Goal: Transaction & Acquisition: Subscribe to service/newsletter

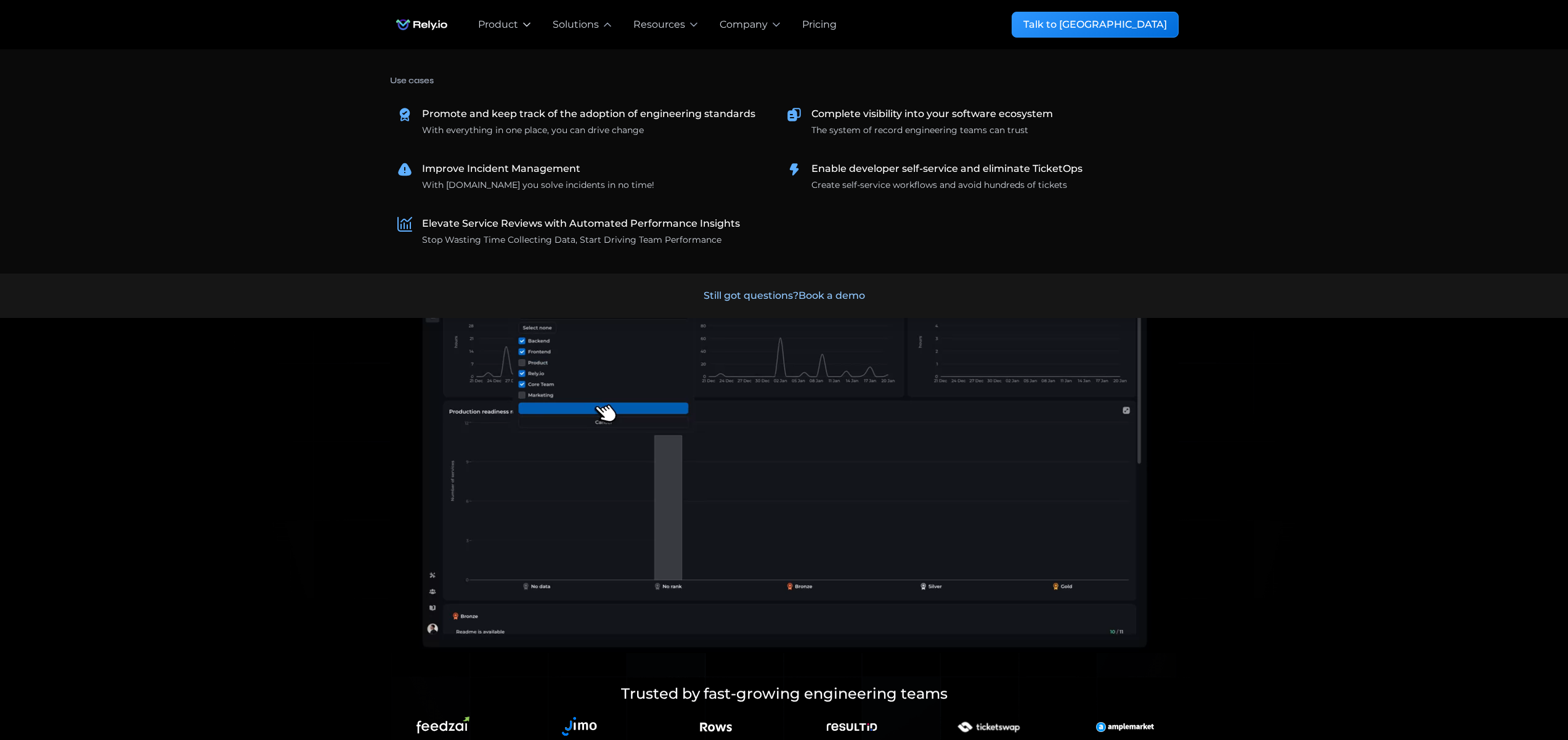
click at [507, 22] on div "Product" at bounding box center [498, 24] width 40 height 14
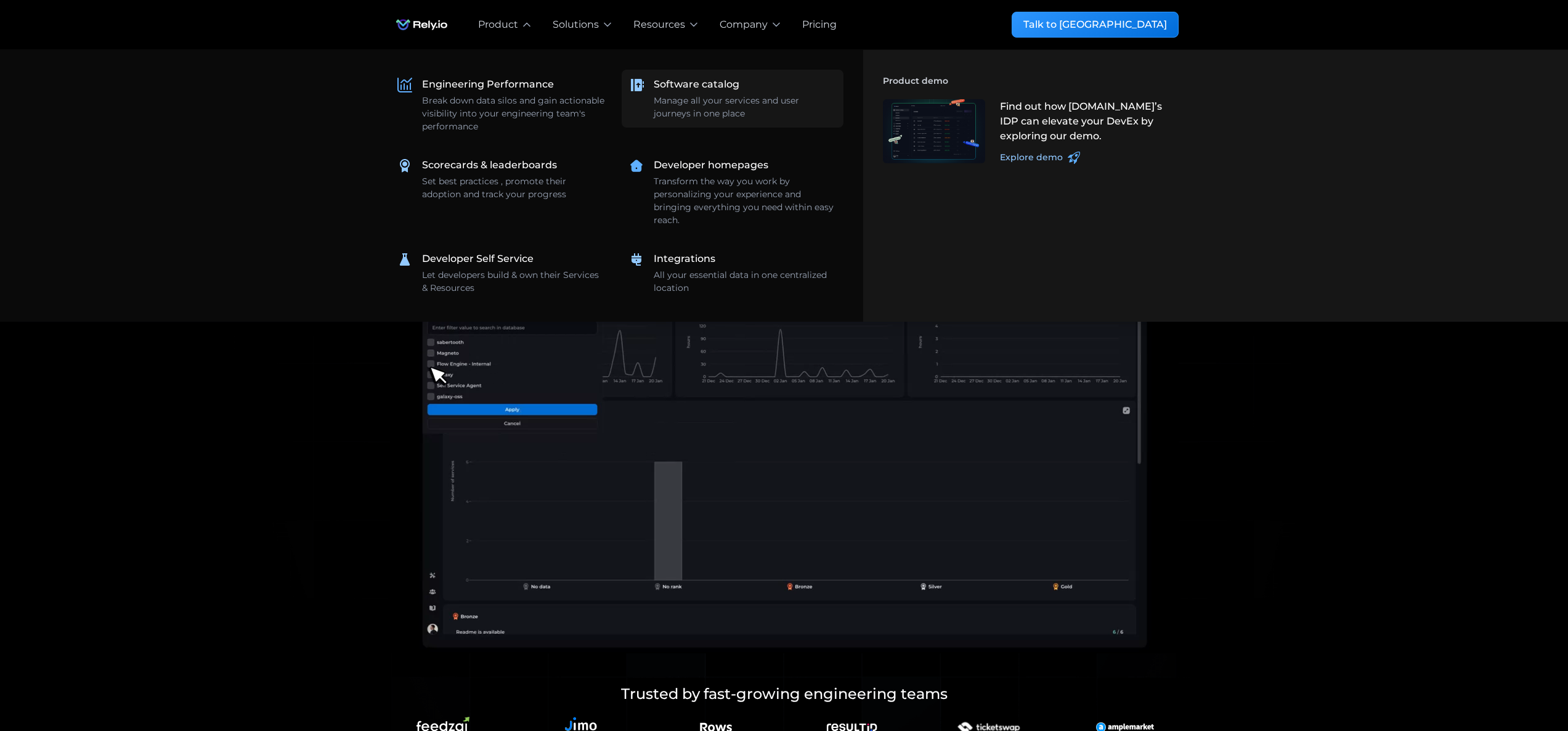
click at [696, 97] on div "Manage all your services and user journeys in one place" at bounding box center [745, 107] width 182 height 26
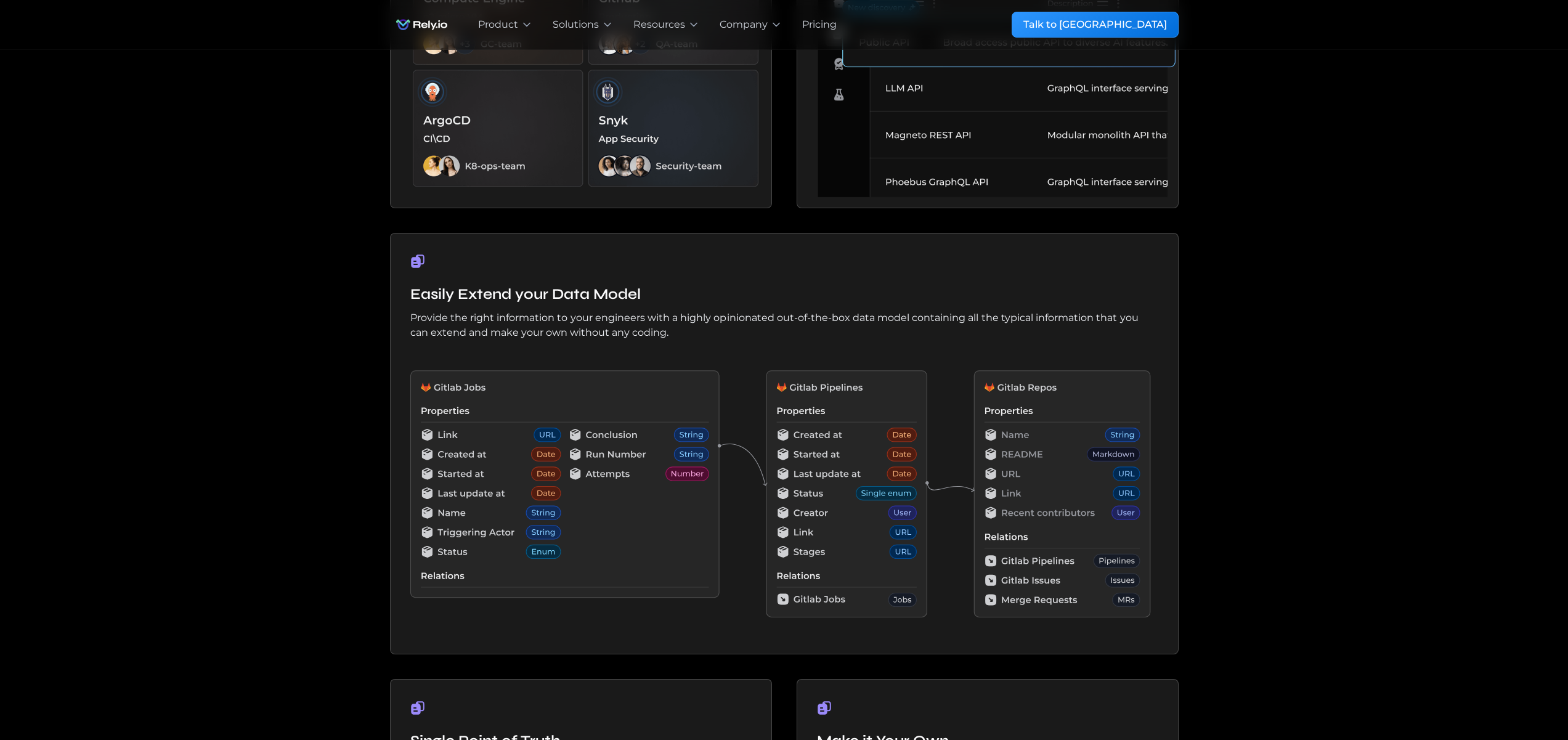
scroll to position [743, 0]
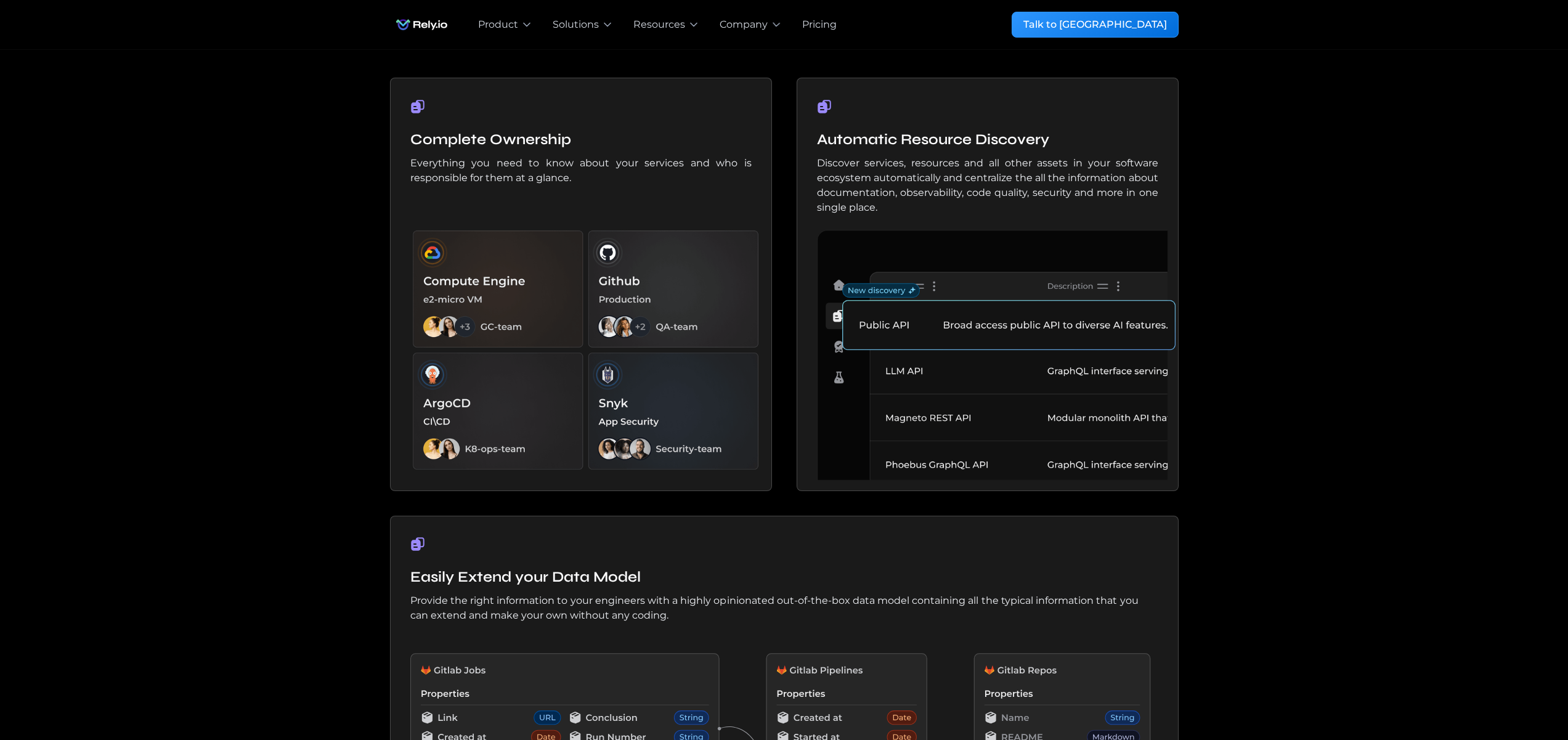
click at [823, 21] on div "Pricing" at bounding box center [819, 24] width 34 height 14
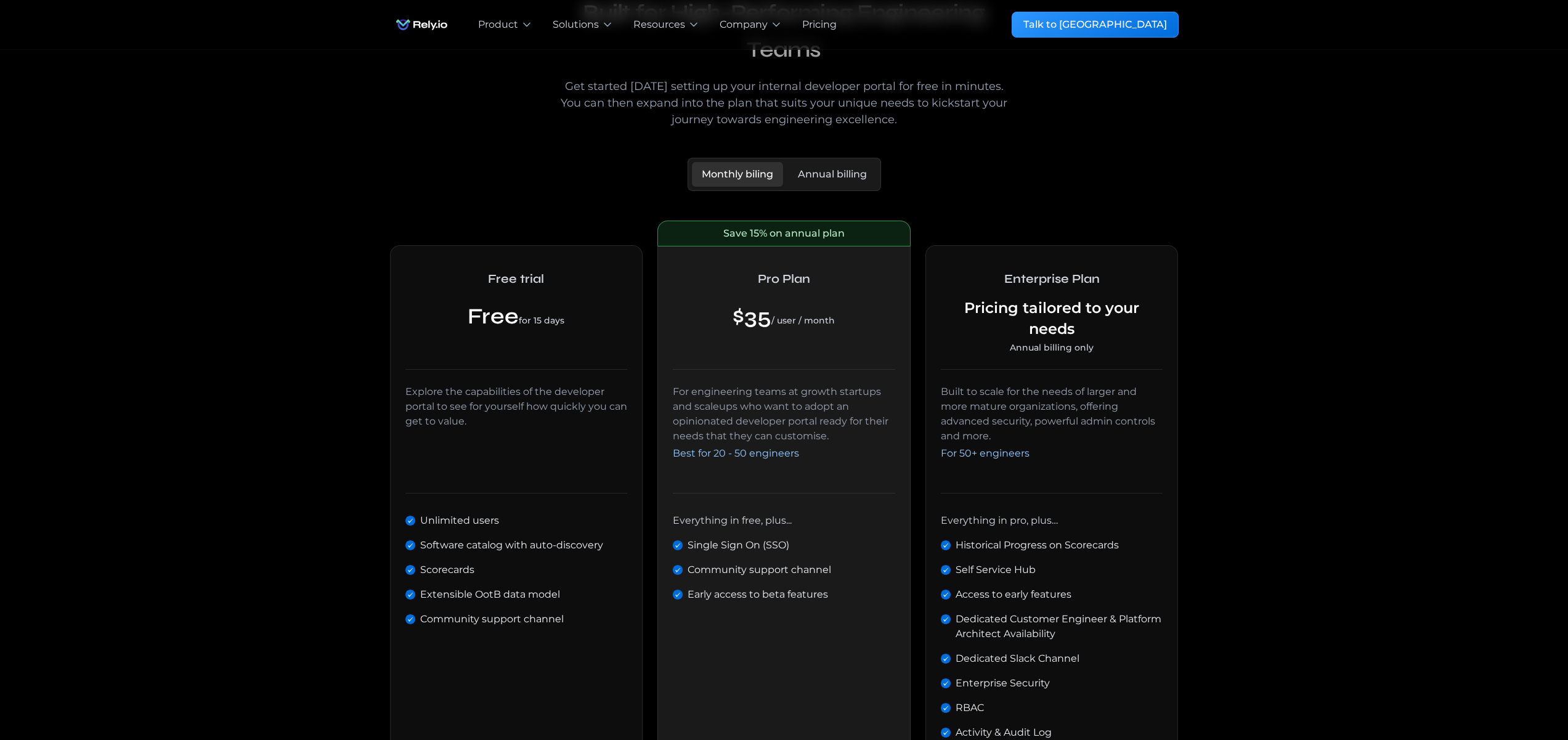
click at [772, 234] on div "Save 15% on annual plan" at bounding box center [784, 233] width 121 height 14
click at [794, 233] on div "Save 15% on annual plan" at bounding box center [784, 233] width 121 height 14
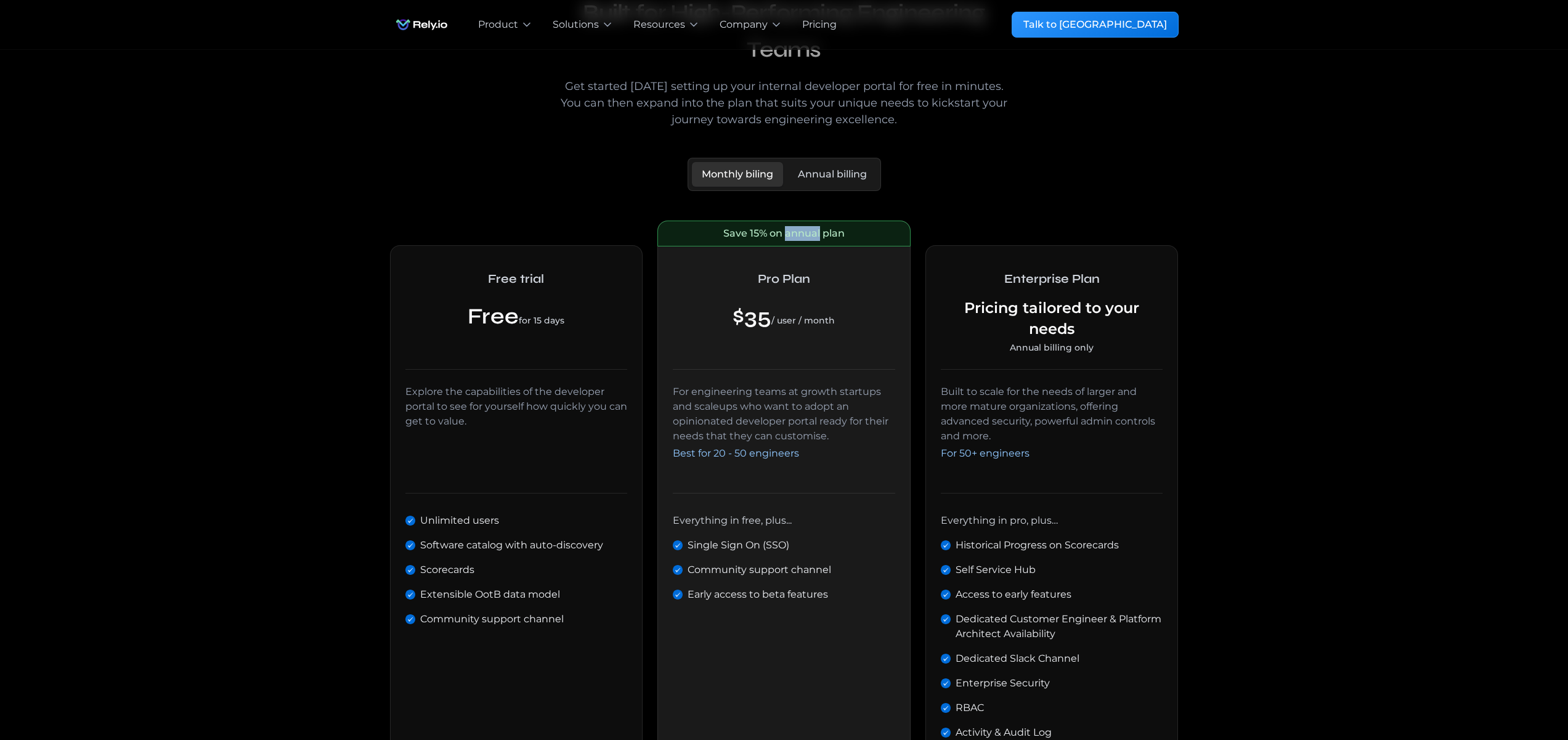
click at [796, 233] on div "Save 15% on annual plan" at bounding box center [784, 233] width 121 height 14
click at [808, 235] on div "Save 15% on annual plan" at bounding box center [784, 233] width 121 height 14
click at [801, 235] on div "Save 15% on annual plan" at bounding box center [784, 233] width 121 height 14
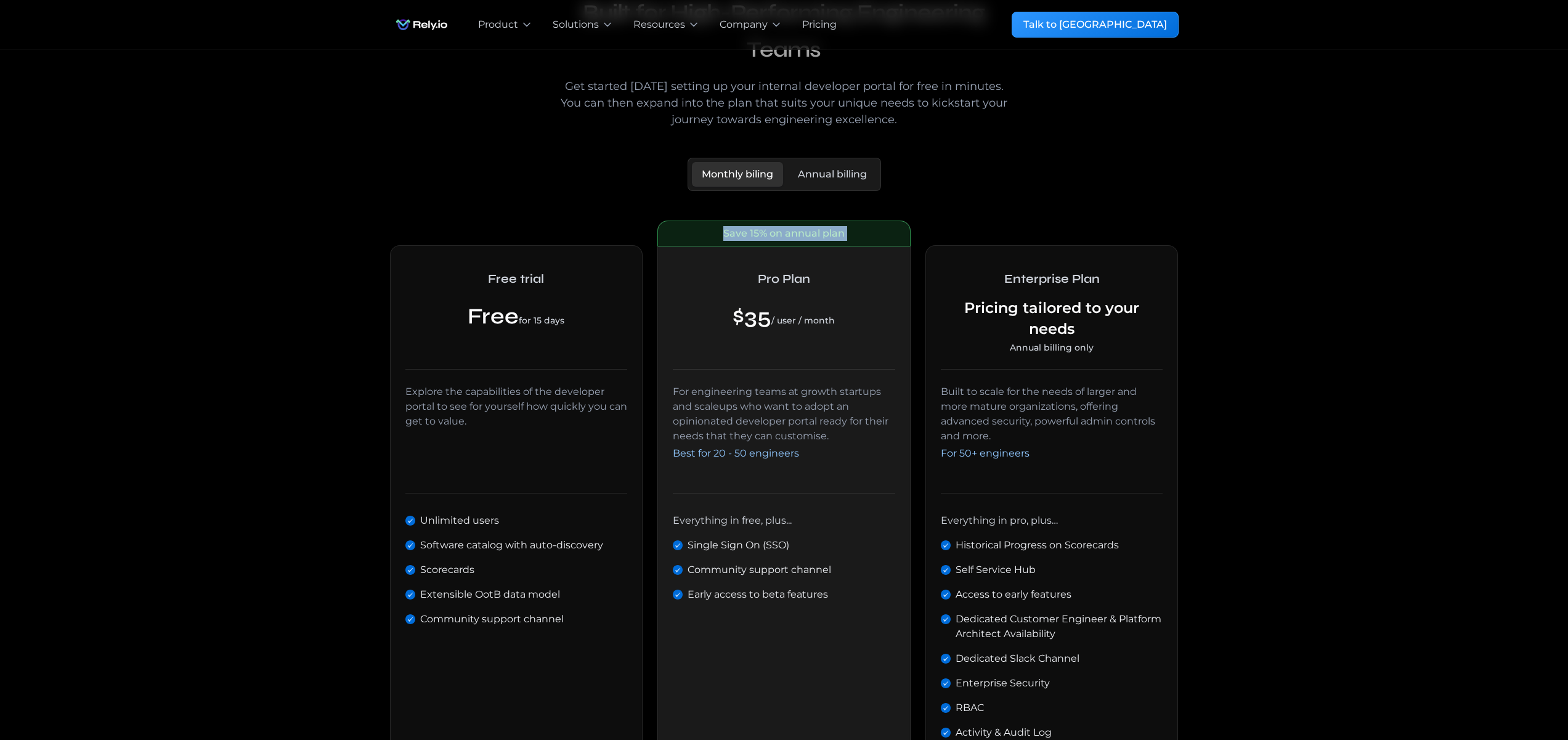
click at [809, 234] on div "Save 15% on annual plan" at bounding box center [784, 233] width 121 height 14
click at [829, 236] on div "Save 15% on annual plan" at bounding box center [784, 233] width 121 height 14
click at [838, 236] on div "Save 15% on annual plan" at bounding box center [784, 233] width 121 height 14
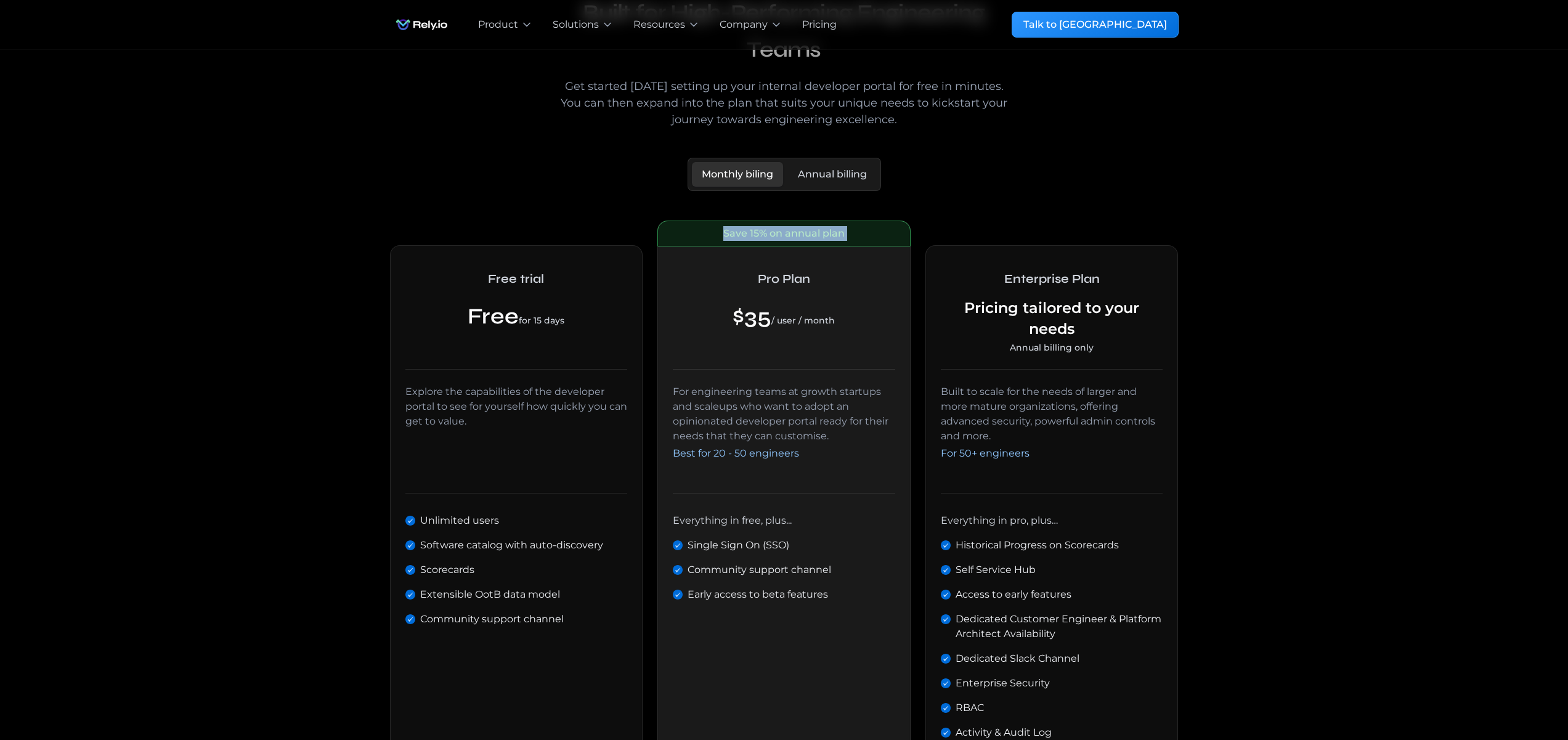
click at [869, 236] on div "Save 15% on annual plan" at bounding box center [784, 233] width 252 height 25
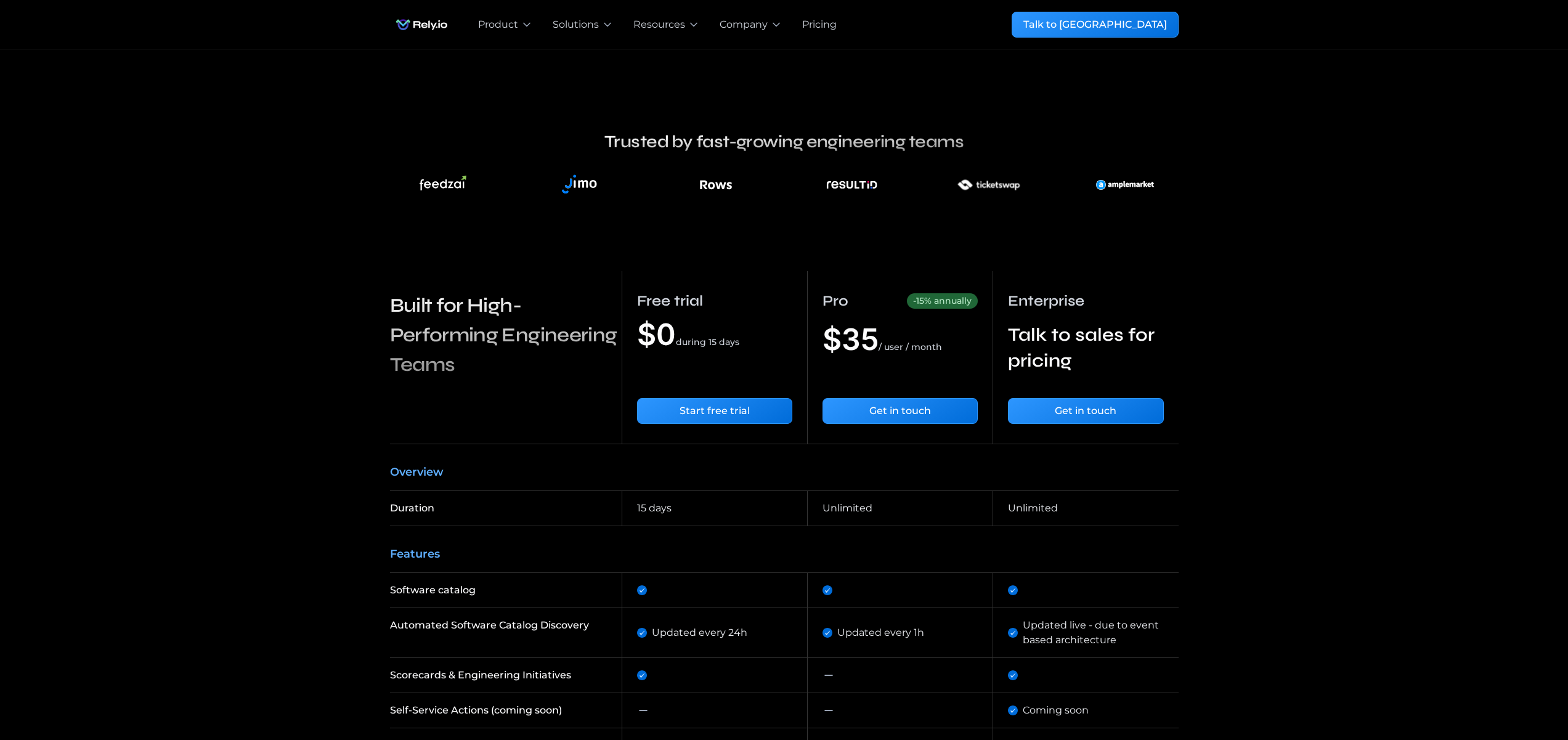
scroll to position [1253, 0]
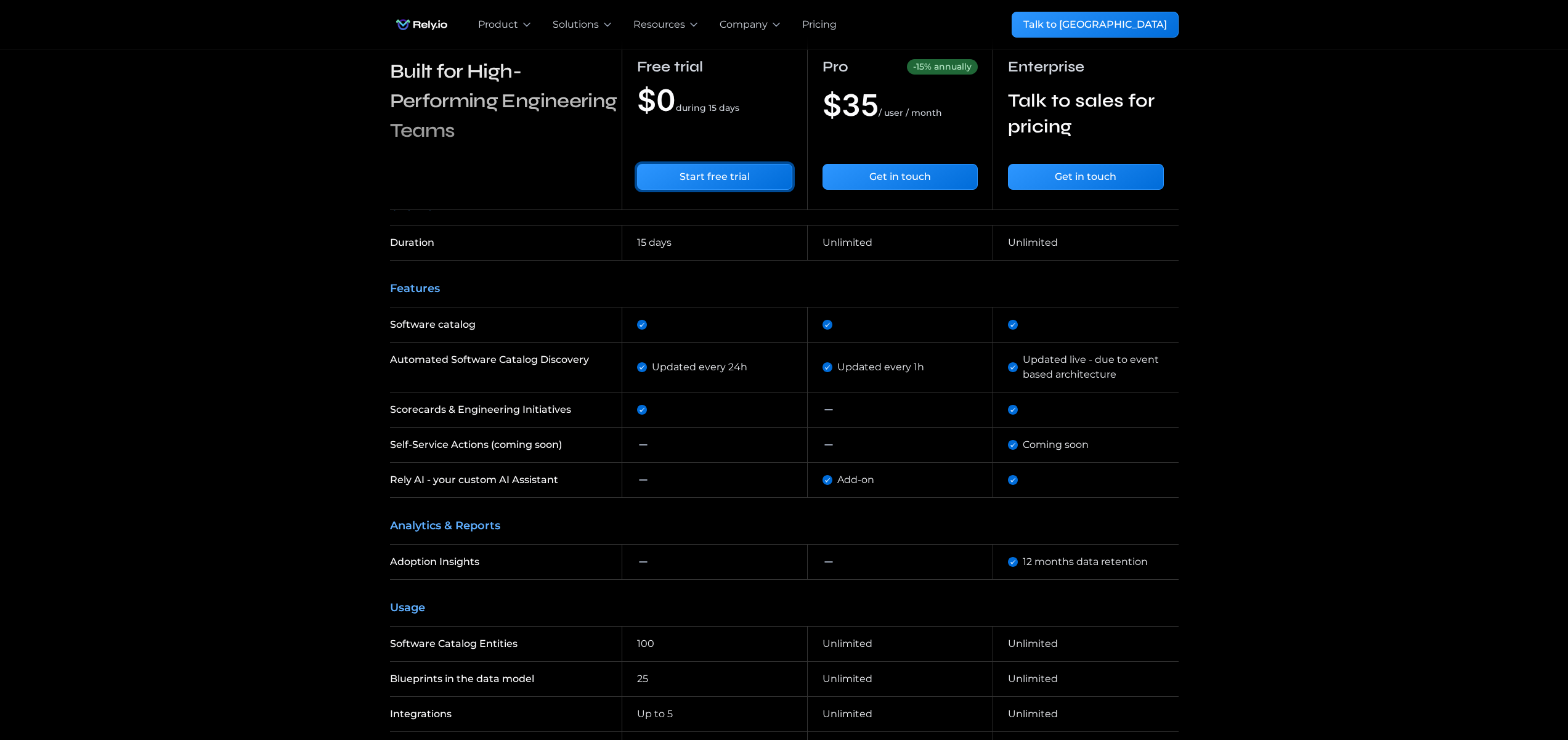
click at [738, 185] on link "Start free trial" at bounding box center [714, 177] width 156 height 26
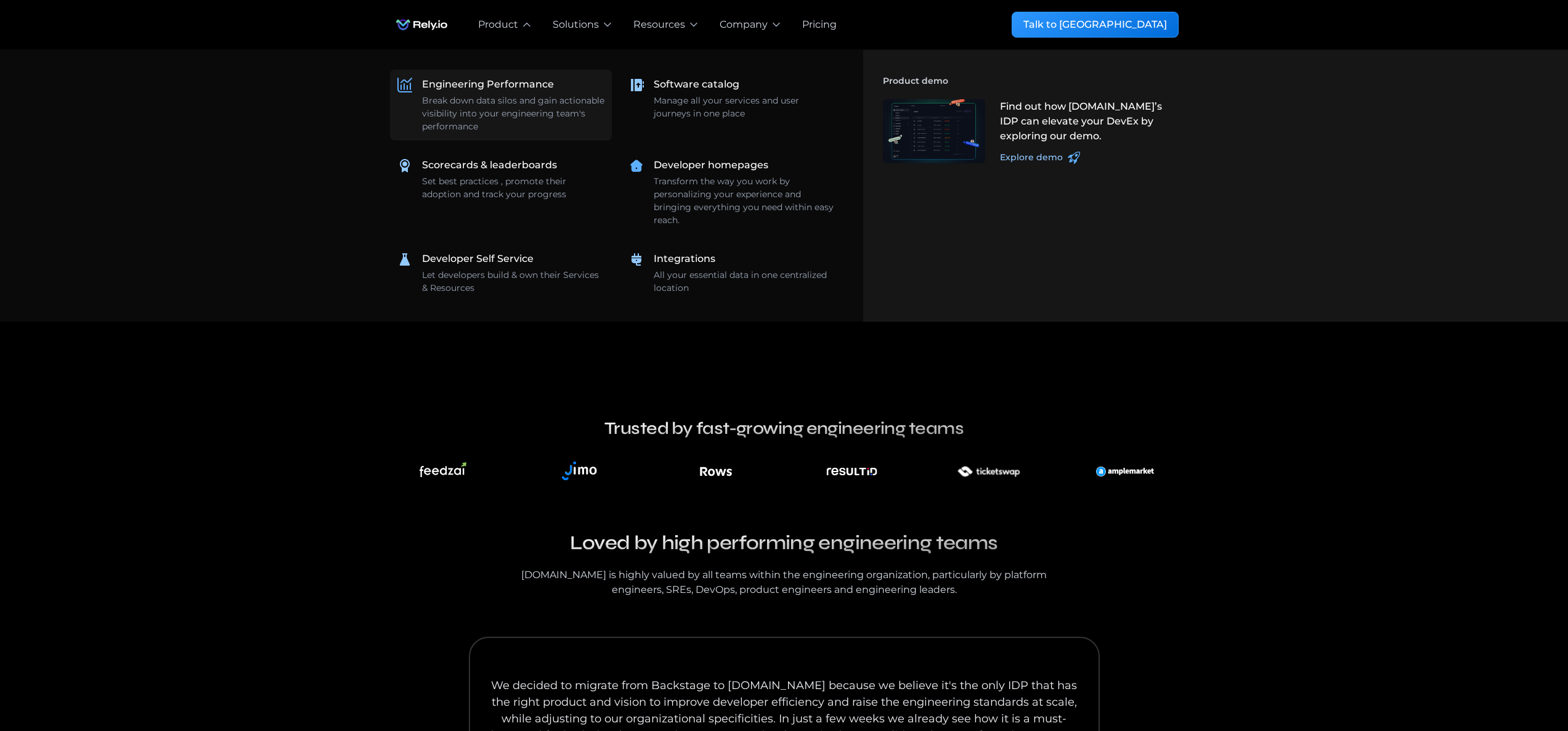
click at [493, 92] on div "Engineering Performance Break down data silos and gain actionable visibility in…" at bounding box center [513, 105] width 182 height 56
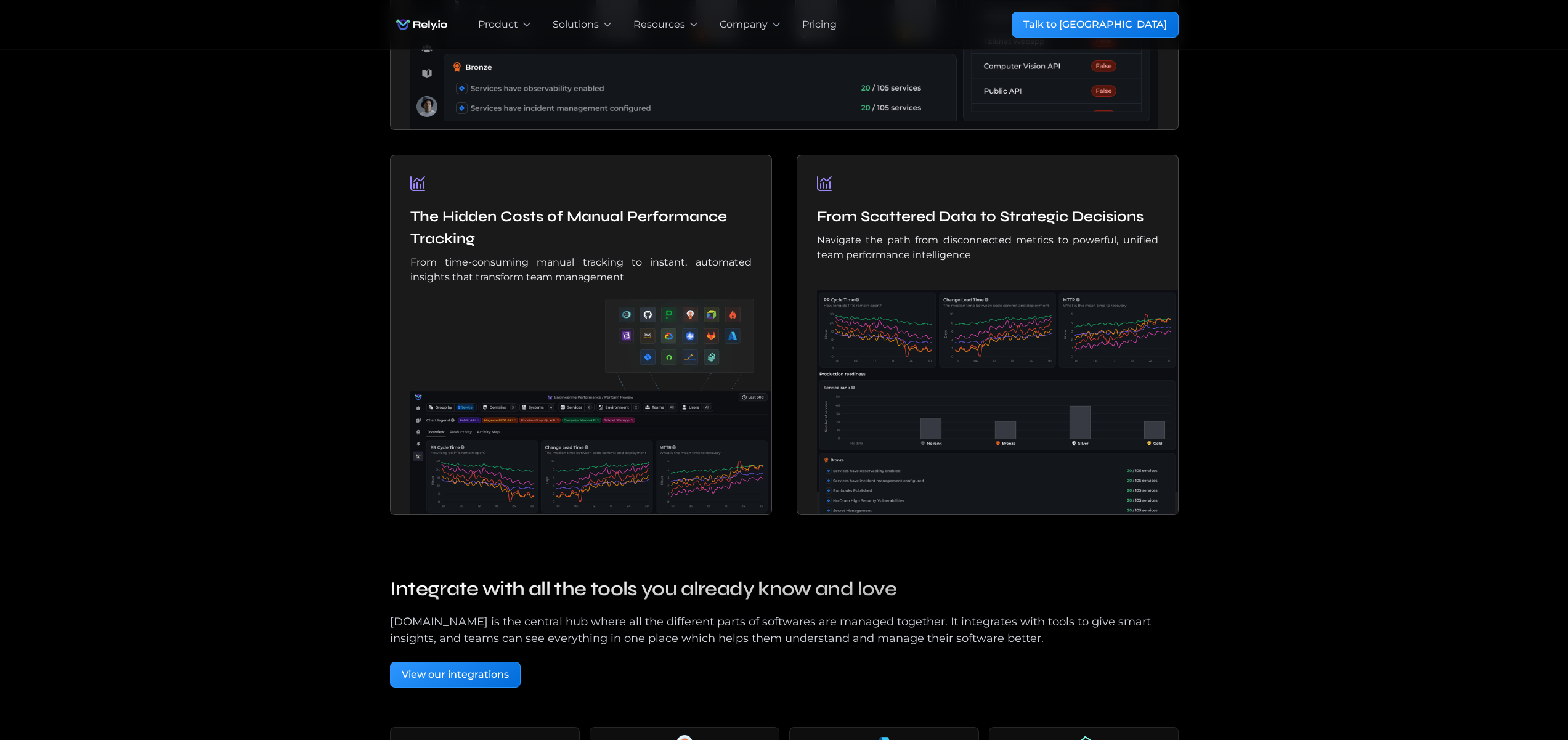
scroll to position [1706, 0]
